Goal: Information Seeking & Learning: Learn about a topic

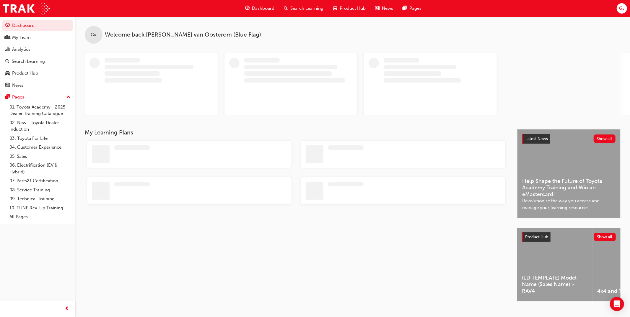
click at [348, 6] on span "Product Hub" at bounding box center [353, 8] width 26 height 7
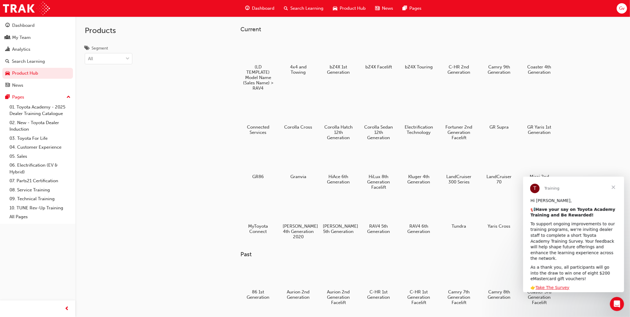
click at [179, 131] on div "Products Segment All" at bounding box center [130, 175] width 111 height 317
click at [44, 31] on button "Dashboard My Team Analytics Search Learning Product Hub News Pages" at bounding box center [37, 55] width 71 height 73
click at [41, 24] on div "Dashboard" at bounding box center [37, 25] width 65 height 7
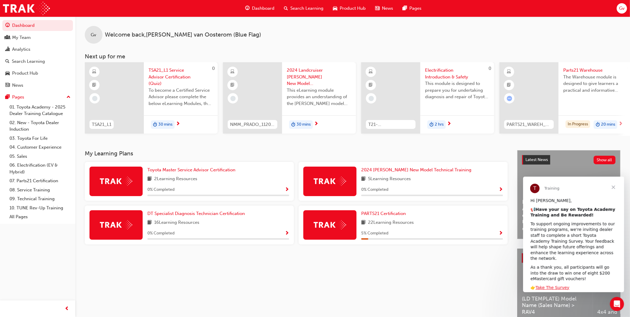
click at [615, 186] on span "Close" at bounding box center [612, 187] width 21 height 21
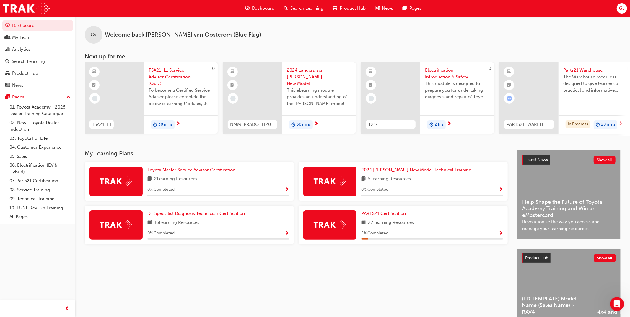
click at [621, 11] on span "Gv" at bounding box center [622, 8] width 6 height 7
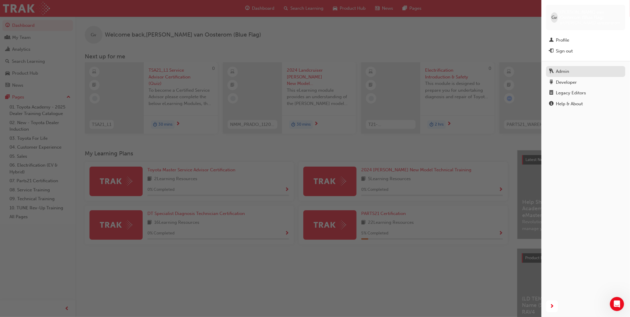
click at [580, 74] on div "Admin" at bounding box center [585, 71] width 73 height 7
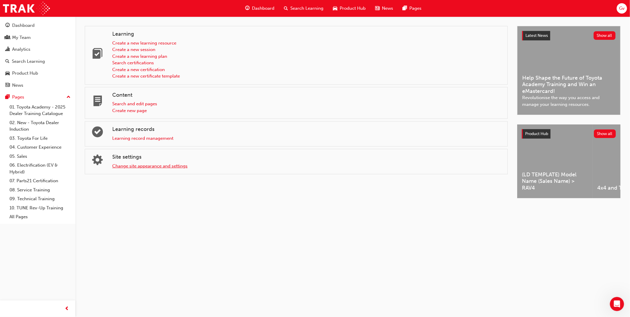
click at [159, 166] on link "Change site appearance and settings" at bounding box center [149, 166] width 75 height 5
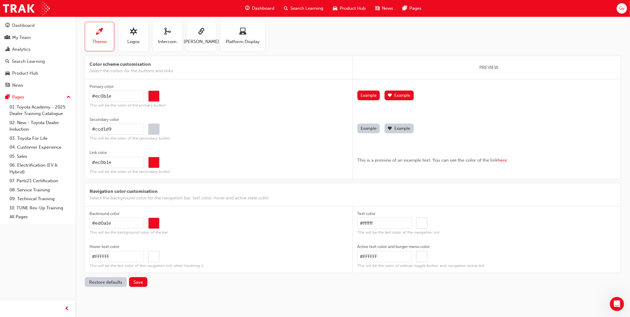
scroll to position [30, 0]
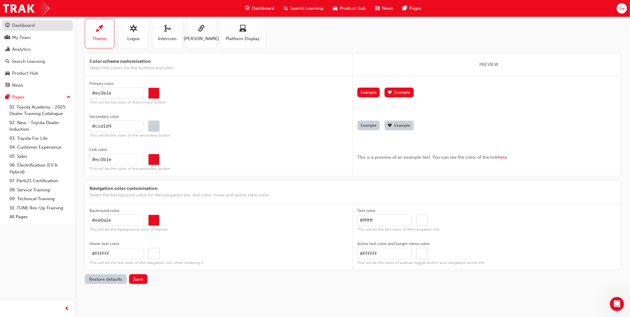
click at [27, 25] on div "Dashboard" at bounding box center [23, 25] width 22 height 7
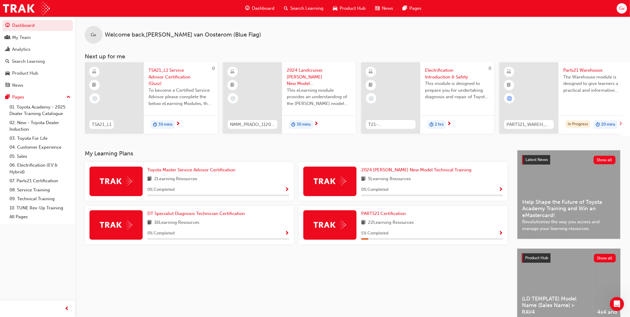
click at [318, 9] on span "Search Learning" at bounding box center [306, 8] width 33 height 7
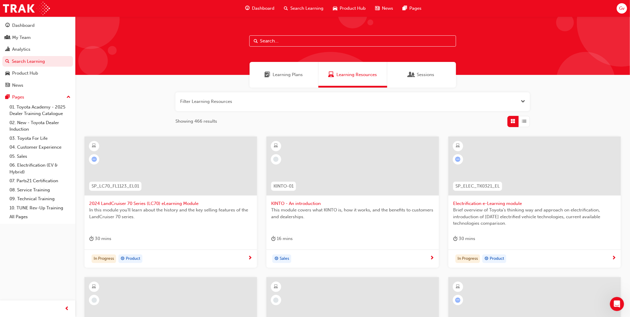
click at [297, 74] on span "Learning Plans" at bounding box center [288, 74] width 30 height 7
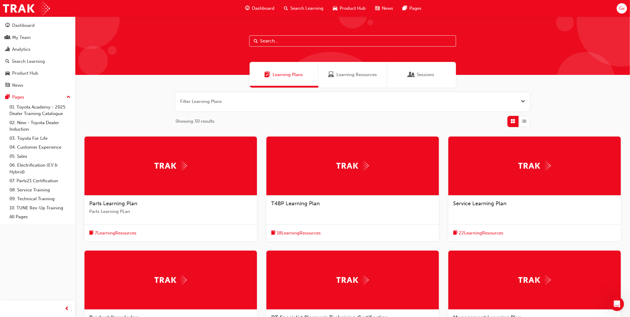
click at [352, 7] on span "Product Hub" at bounding box center [353, 8] width 26 height 7
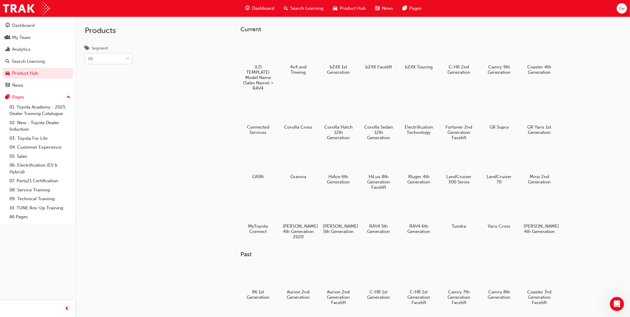
click at [117, 62] on div "All" at bounding box center [104, 59] width 38 height 10
click at [89, 61] on input "Segment All" at bounding box center [88, 58] width 1 height 5
click at [113, 87] on div "Cars" at bounding box center [109, 85] width 48 height 12
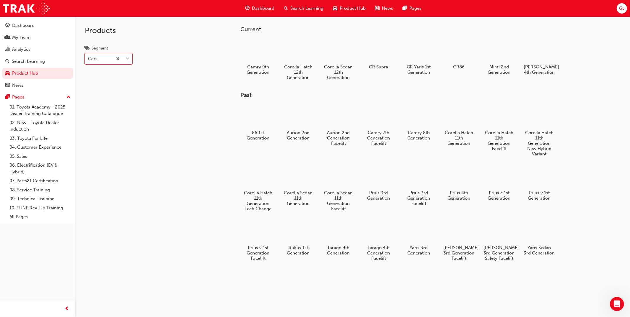
click at [107, 57] on div "Cars" at bounding box center [98, 59] width 27 height 10
click at [89, 57] on input "Segment option Cars, selected. 0 results available. Select is focused ,type to …" at bounding box center [88, 58] width 1 height 5
click at [105, 95] on div "EV" at bounding box center [109, 97] width 48 height 12
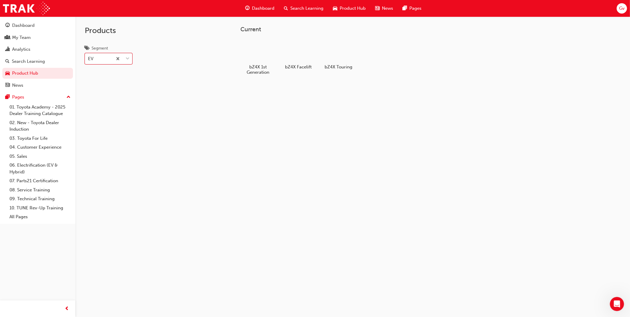
click at [352, 9] on span "Product Hub" at bounding box center [353, 8] width 26 height 7
click at [395, 6] on div "News" at bounding box center [383, 8] width 27 height 12
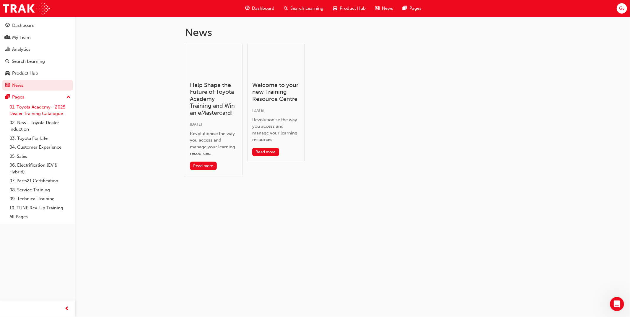
click at [40, 109] on link "01. Toyota Academy - 2025 Dealer Training Catalogue" at bounding box center [40, 111] width 66 height 16
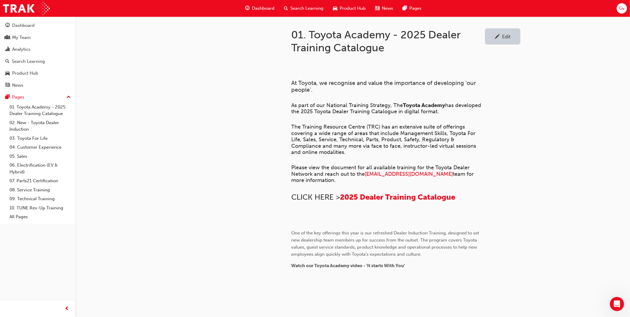
click at [517, 32] on link "Edit" at bounding box center [502, 36] width 35 height 16
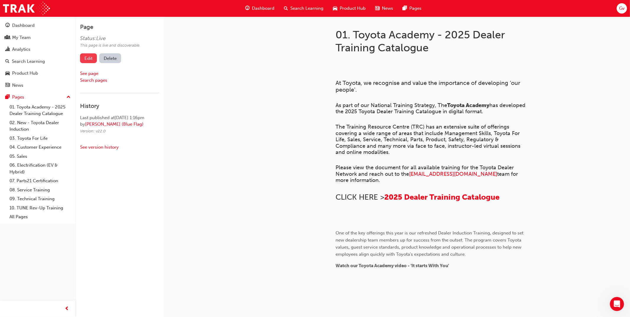
click at [91, 59] on link "Edit" at bounding box center [88, 58] width 17 height 10
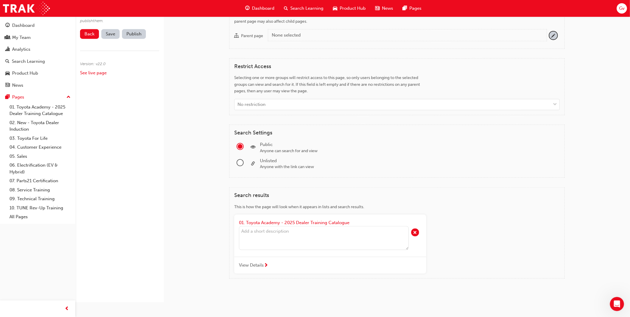
scroll to position [959, 0]
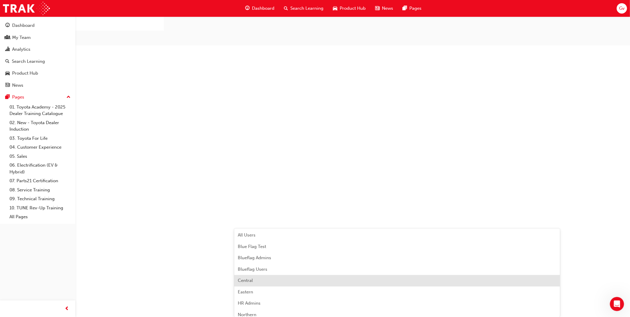
click at [333, 276] on div "Central" at bounding box center [397, 282] width 326 height 12
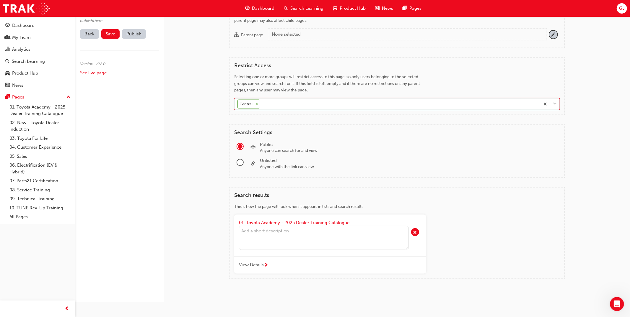
click at [327, 110] on div "Central" at bounding box center [386, 105] width 305 height 12
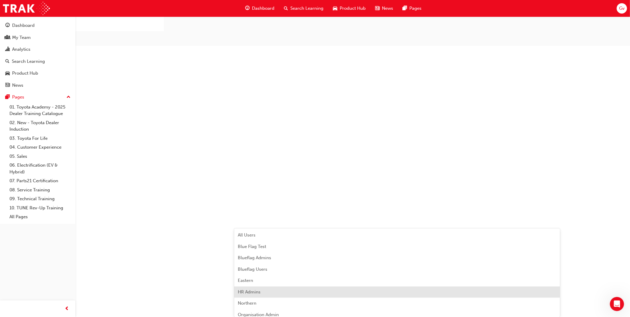
click at [324, 276] on div "Eastern" at bounding box center [397, 282] width 326 height 12
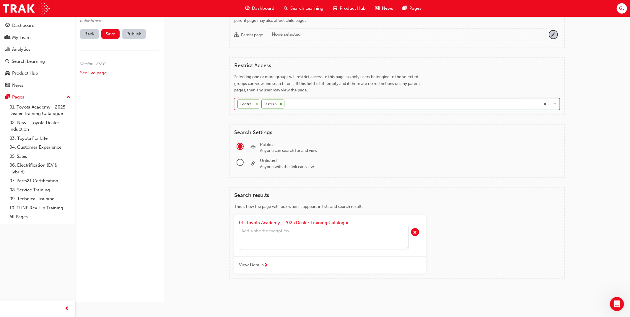
click at [255, 106] on icon at bounding box center [257, 104] width 4 height 4
click at [369, 25] on div "Any access restrictions on parent pages will also apply to child pages, so chan…" at bounding box center [330, 17] width 192 height 13
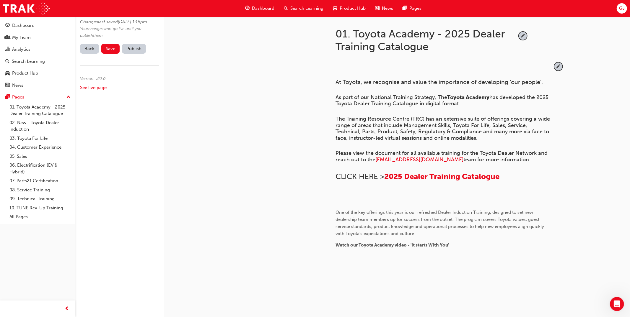
scroll to position [0, 0]
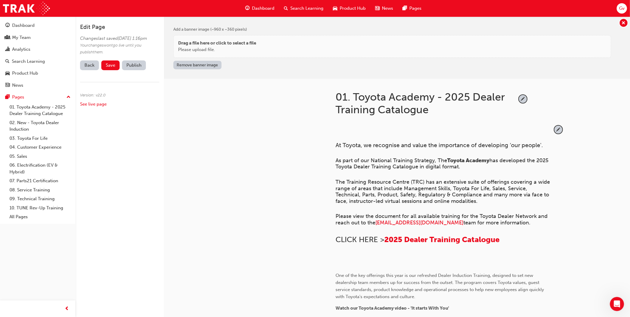
click at [318, 10] on span "Search Learning" at bounding box center [306, 8] width 33 height 7
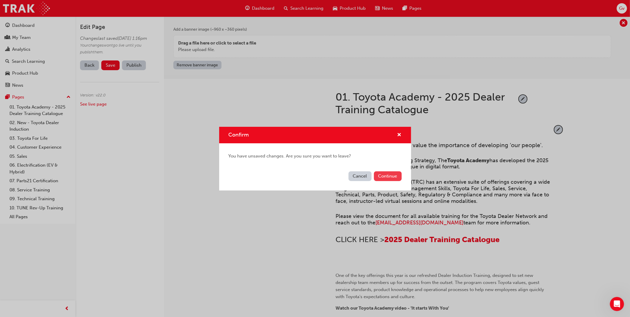
click at [391, 180] on button "Continue" at bounding box center [388, 177] width 28 height 10
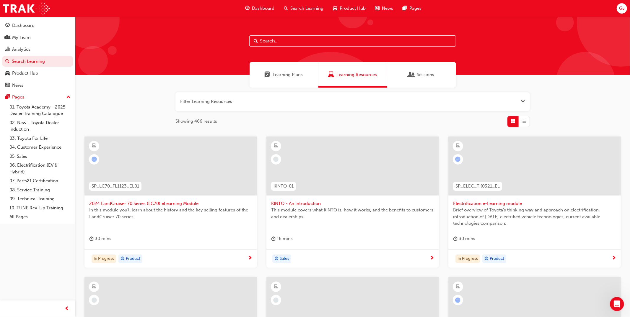
click at [346, 167] on div at bounding box center [352, 166] width 172 height 59
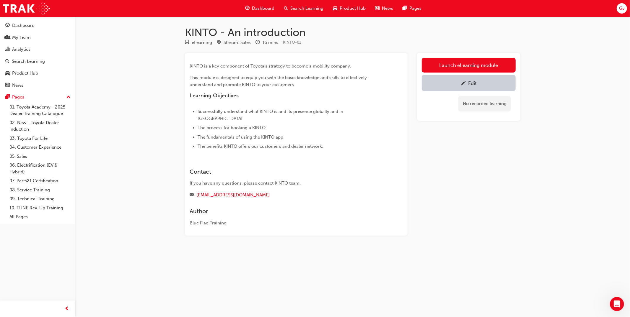
click at [460, 84] on div "Edit" at bounding box center [468, 82] width 85 height 7
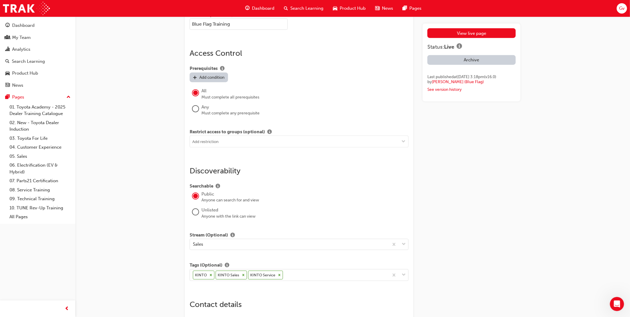
scroll to position [524, 0]
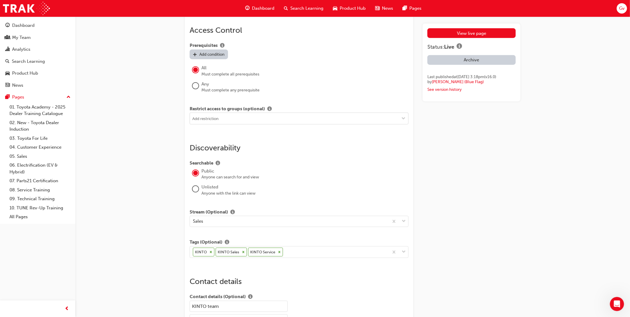
click at [222, 122] on input at bounding box center [299, 118] width 218 height 11
click at [443, 140] on div "View live page Status: Live Archive Last published at [DATE] 3:18pm (v 16 . 0 )…" at bounding box center [472, 16] width 98 height 1031
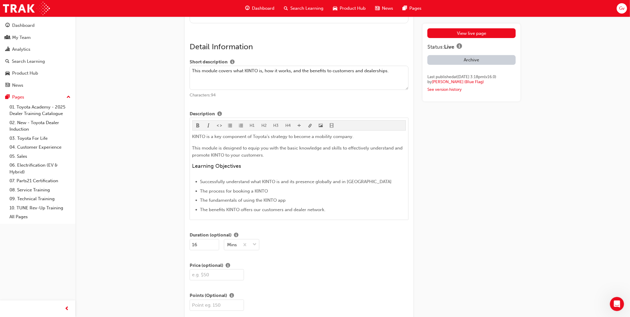
scroll to position [0, 0]
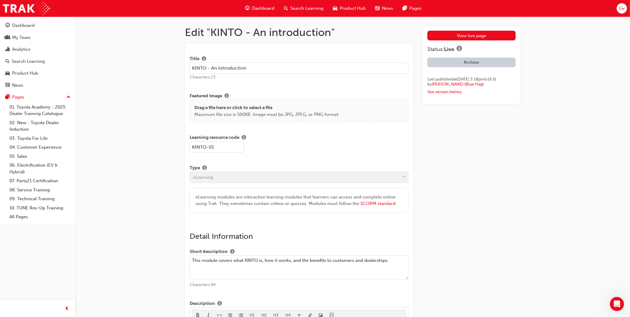
click at [313, 11] on span "Search Learning" at bounding box center [306, 8] width 33 height 7
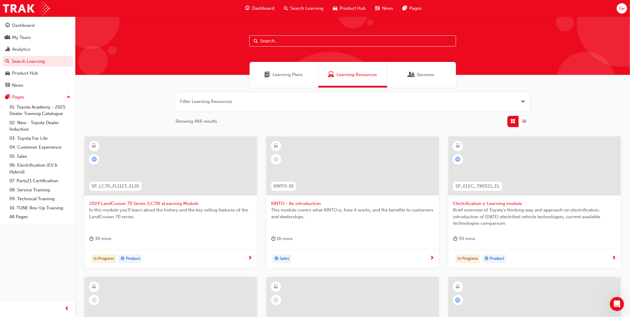
click at [300, 79] on div "Learning Plans" at bounding box center [284, 75] width 69 height 26
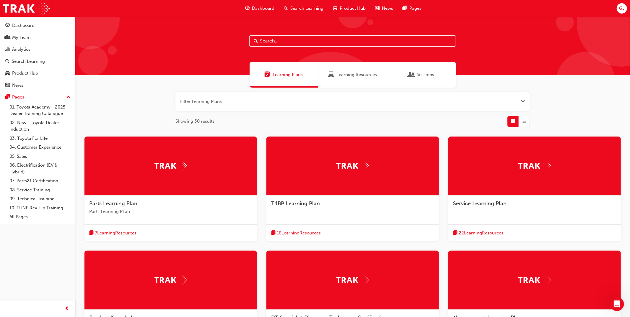
click at [174, 157] on div at bounding box center [170, 166] width 172 height 59
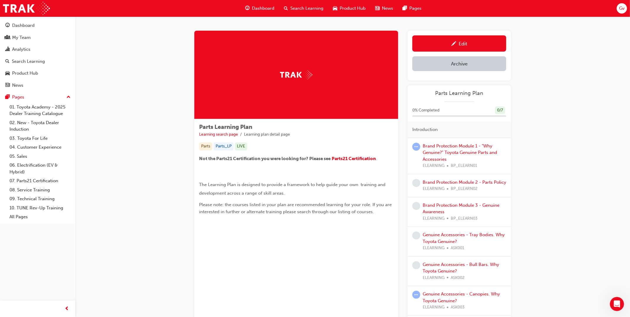
click at [293, 8] on span "Search Learning" at bounding box center [306, 8] width 33 height 7
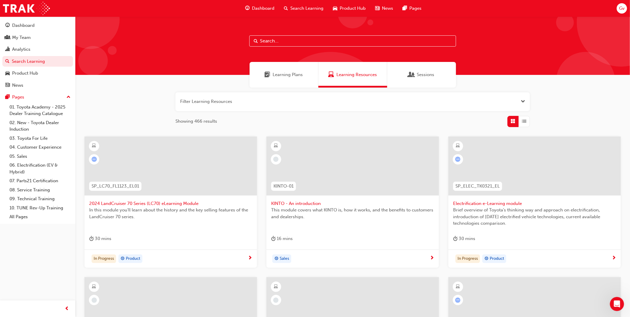
click at [400, 100] on button "button" at bounding box center [352, 101] width 354 height 19
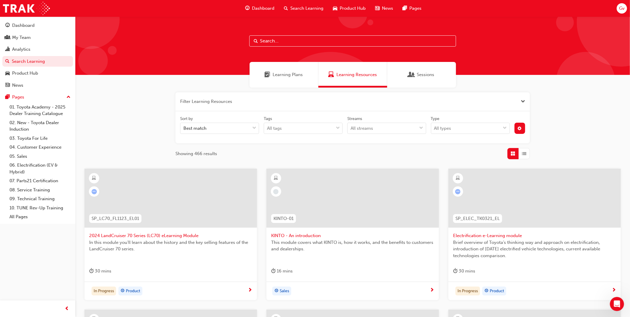
click at [291, 198] on div at bounding box center [352, 198] width 172 height 59
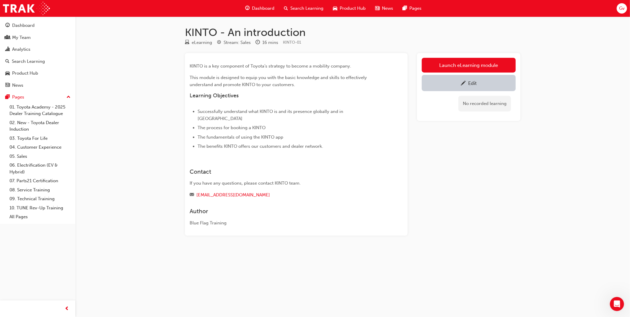
click at [448, 82] on div "Edit" at bounding box center [468, 82] width 85 height 7
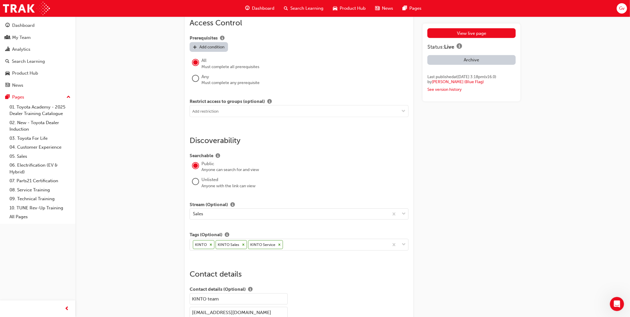
scroll to position [510, 0]
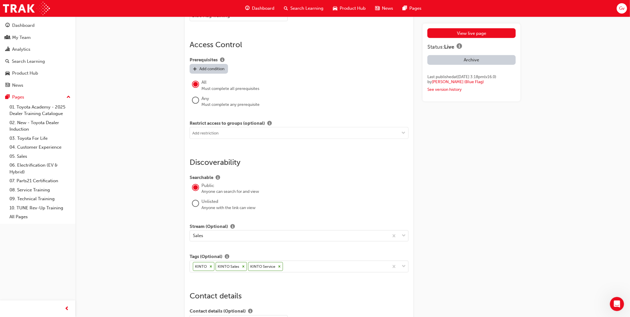
click at [221, 68] on div "Add condition" at bounding box center [211, 68] width 25 height 5
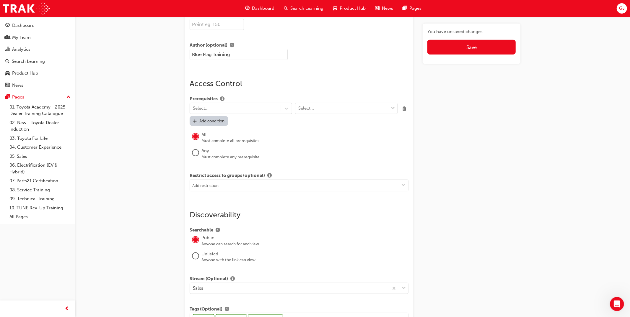
scroll to position [515, 0]
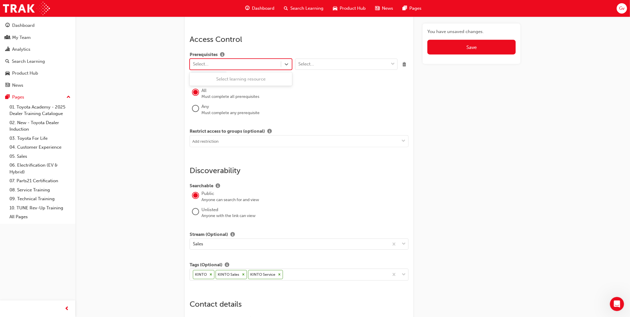
click at [221, 63] on div "Select..." at bounding box center [235, 64] width 91 height 10
click at [333, 67] on div "Select..." at bounding box center [341, 64] width 93 height 10
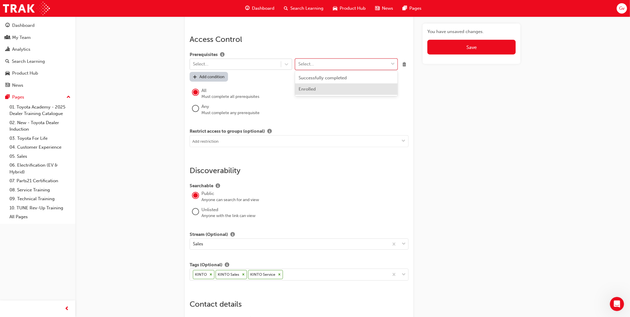
click at [335, 104] on div "Any" at bounding box center [304, 106] width 207 height 7
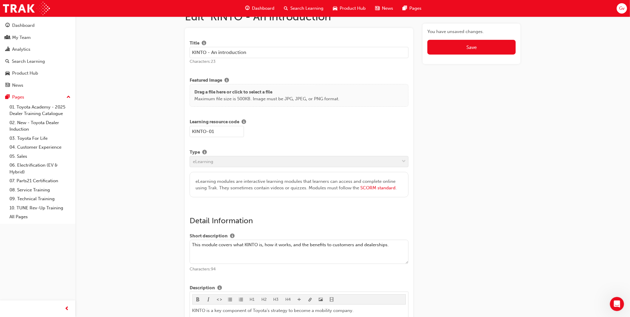
scroll to position [0, 0]
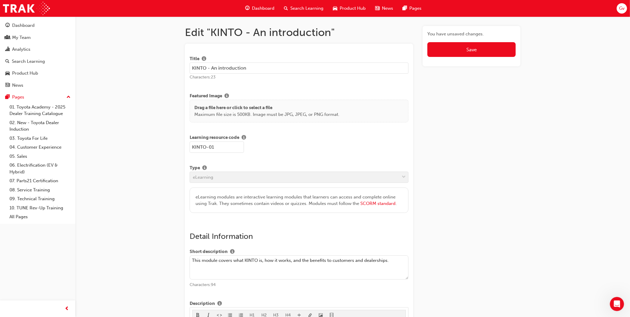
click at [620, 10] on span "Gv" at bounding box center [622, 8] width 6 height 7
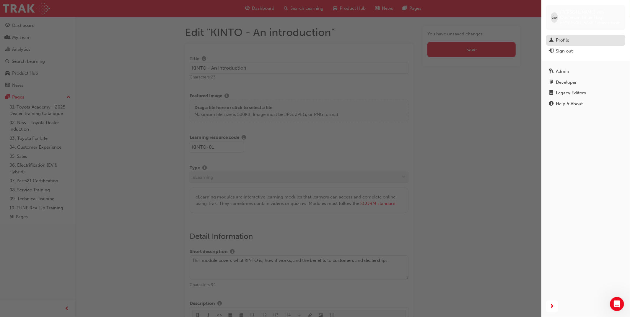
click at [563, 41] on div "Profile" at bounding box center [562, 40] width 13 height 7
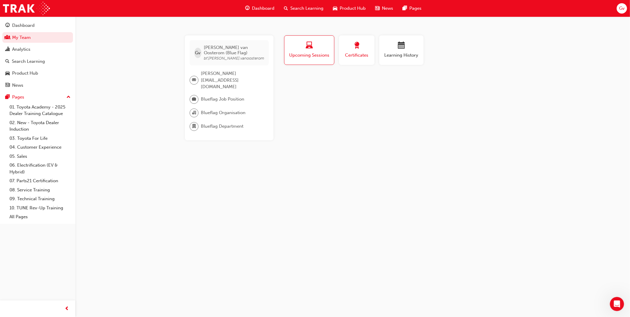
click at [364, 57] on span "Certificates" at bounding box center [356, 55] width 27 height 7
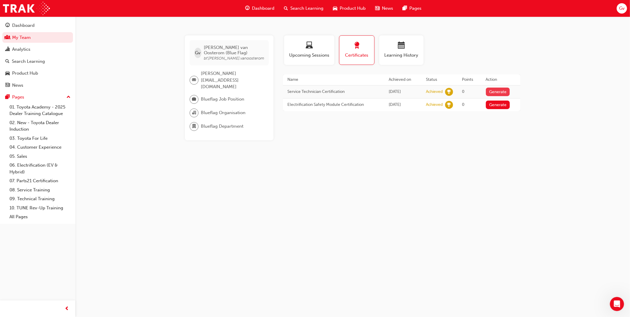
click at [507, 91] on button "Generate" at bounding box center [498, 92] width 24 height 9
click at [351, 3] on div "Product Hub" at bounding box center [349, 8] width 42 height 12
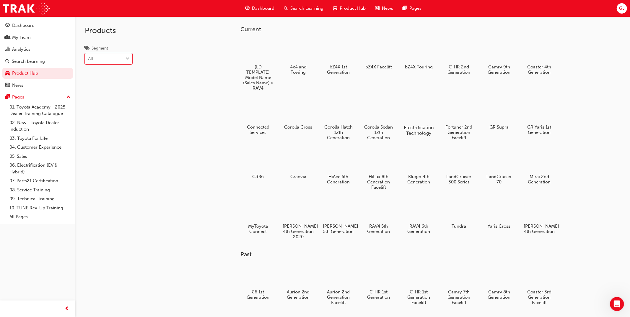
click at [421, 114] on div at bounding box center [418, 111] width 33 height 24
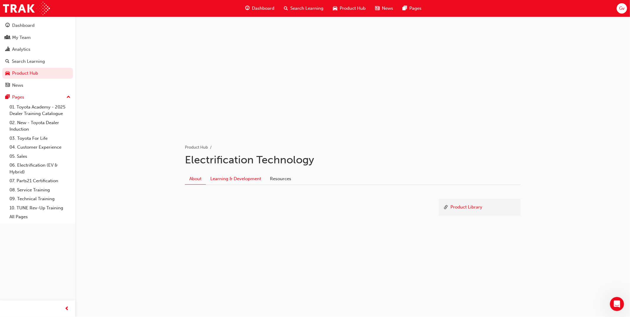
click at [237, 173] on link "Learning & Development" at bounding box center [236, 178] width 60 height 11
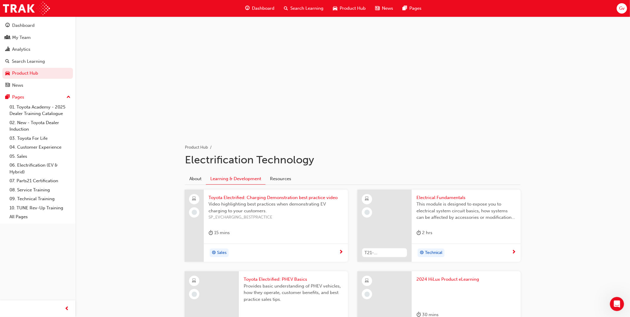
click at [350, 7] on span "Product Hub" at bounding box center [353, 8] width 26 height 7
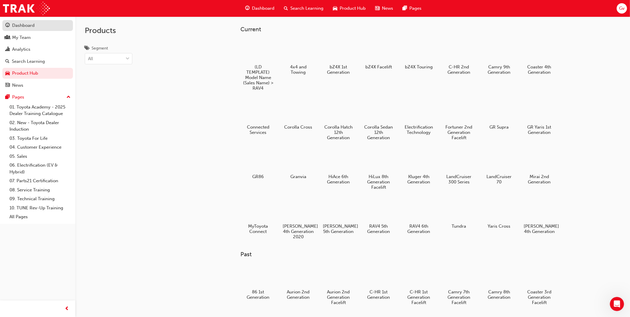
click at [37, 25] on div "Dashboard" at bounding box center [37, 25] width 65 height 7
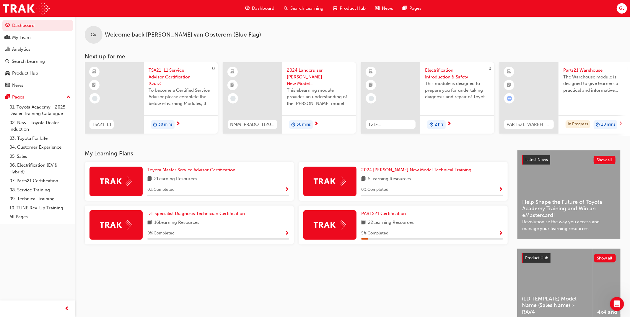
click at [303, 6] on span "Search Learning" at bounding box center [306, 8] width 33 height 7
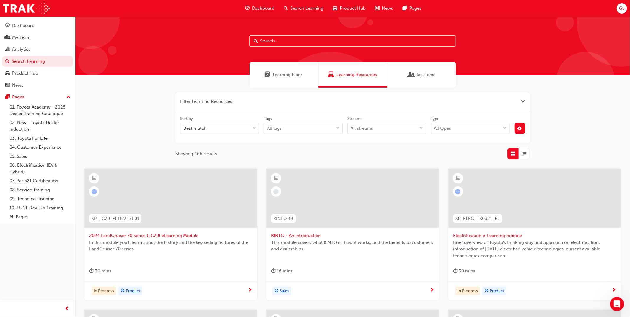
click at [284, 75] on span "Learning Plans" at bounding box center [288, 74] width 30 height 7
